Goal: Task Accomplishment & Management: Manage account settings

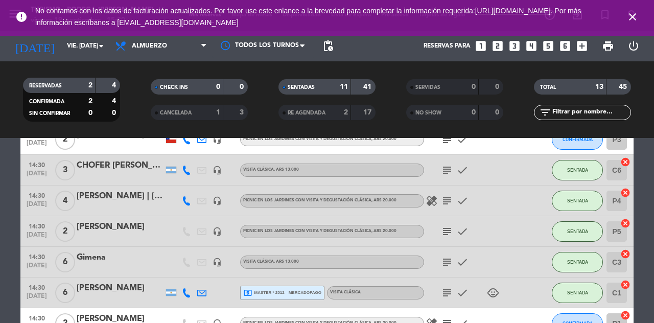
scroll to position [306, 0]
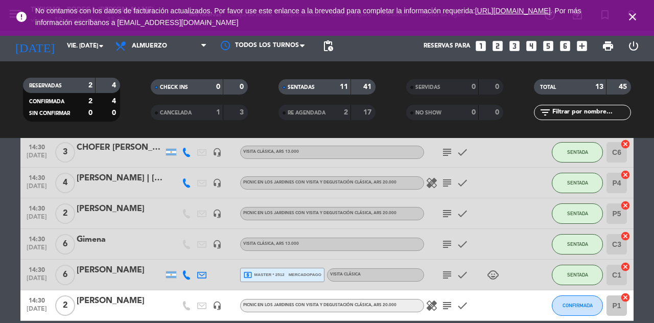
click at [453, 270] on icon "subject" at bounding box center [447, 275] width 12 height 12
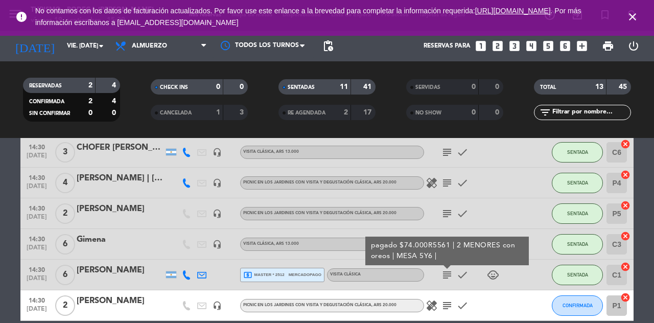
click at [493, 278] on icon "child_care" at bounding box center [493, 275] width 12 height 12
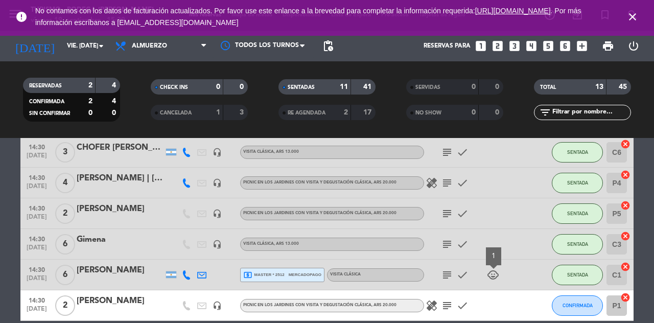
click at [451, 245] on icon "subject" at bounding box center [447, 244] width 12 height 12
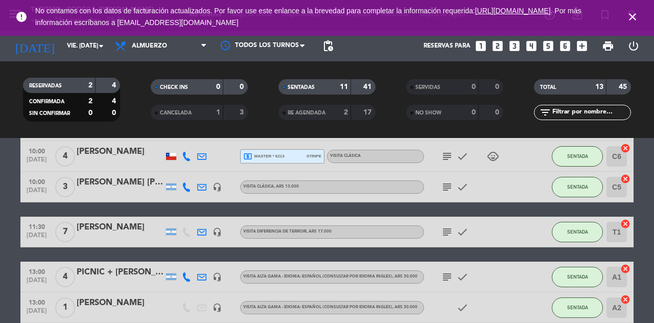
scroll to position [0, 0]
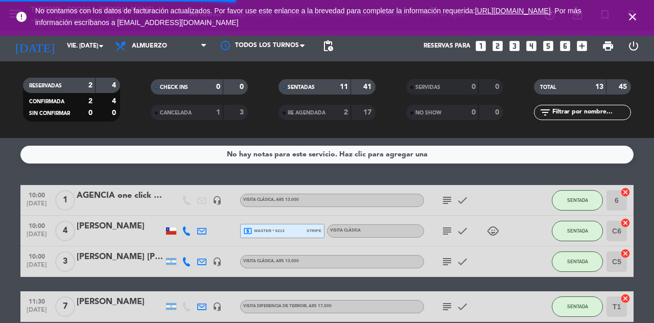
click at [637, 12] on icon "close" at bounding box center [633, 17] width 12 height 12
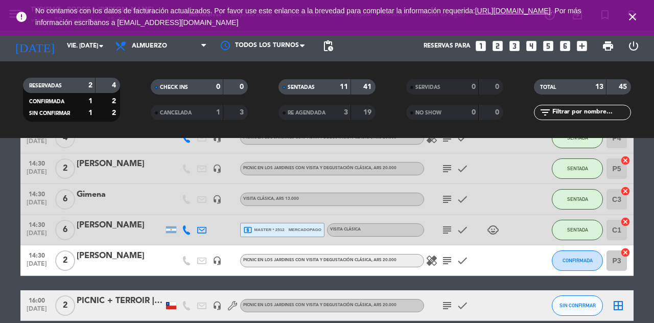
click at [443, 307] on icon "subject" at bounding box center [447, 305] width 12 height 12
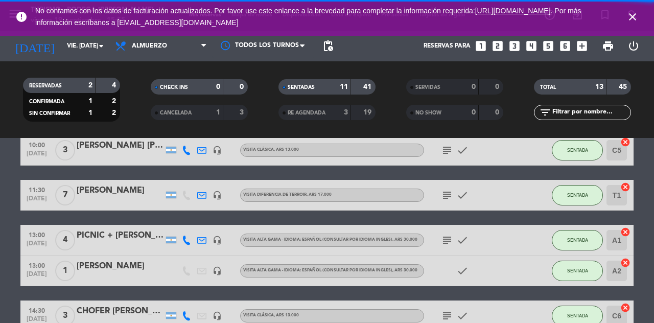
scroll to position [0, 0]
